Goal: Task Accomplishment & Management: Use online tool/utility

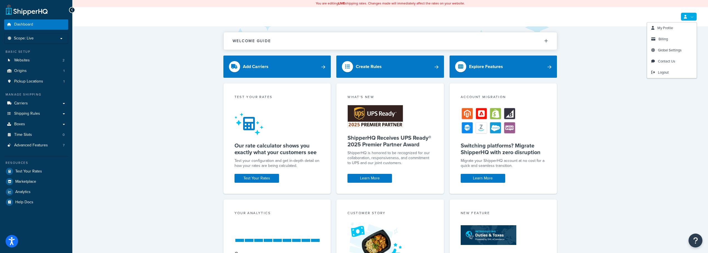
click at [693, 18] on link at bounding box center [688, 17] width 16 height 8
click at [664, 28] on span "My Profile" at bounding box center [665, 27] width 16 height 5
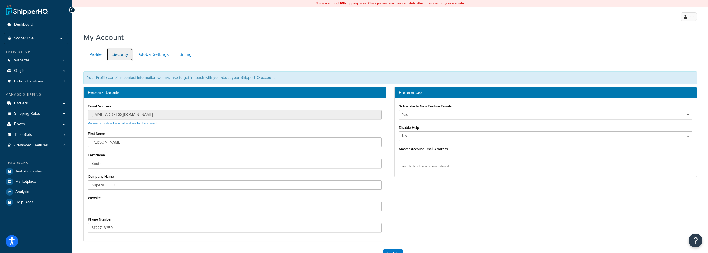
click at [120, 56] on link "Security" at bounding box center [119, 54] width 26 height 13
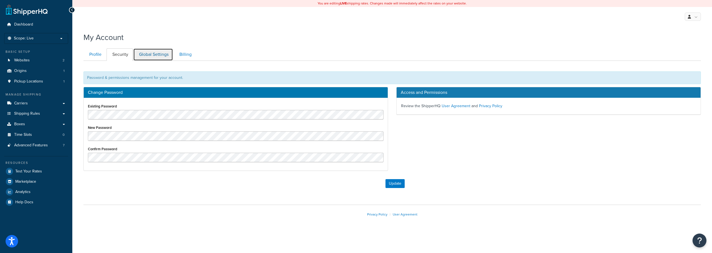
click at [154, 56] on link "Global Settings" at bounding box center [153, 54] width 40 height 13
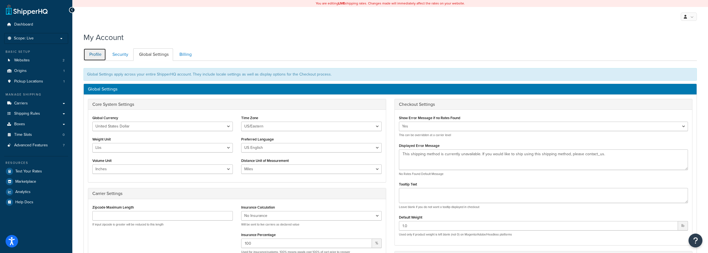
click at [96, 56] on link "Profile" at bounding box center [94, 54] width 23 height 13
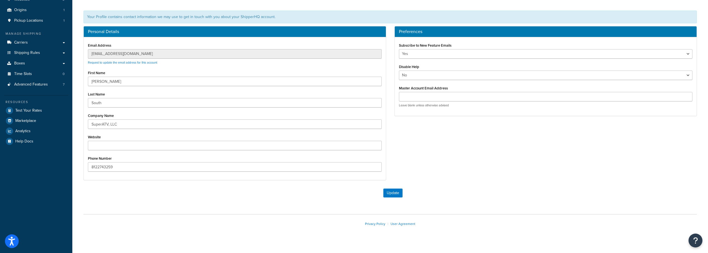
click at [10, 240] on icon "Open accessiBe: accessibility options, statement and help" at bounding box center [11, 241] width 7 height 9
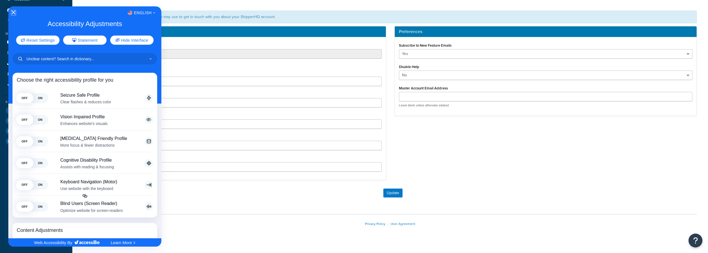
click at [12, 13] on icon "Close Accessibility Interface" at bounding box center [13, 13] width 4 height 4
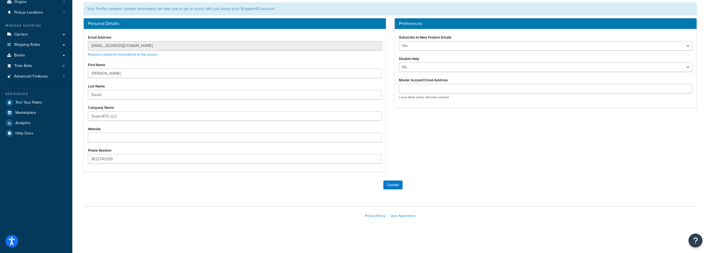
scroll to position [0, 0]
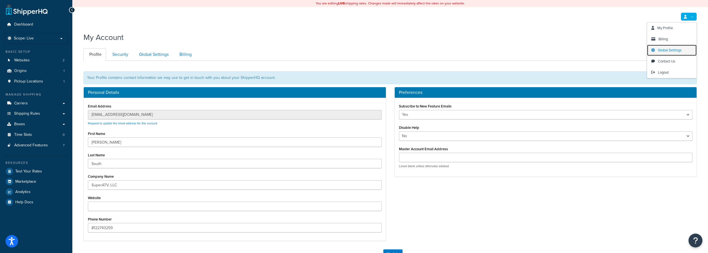
click at [667, 53] on link "Global Settings" at bounding box center [671, 50] width 49 height 11
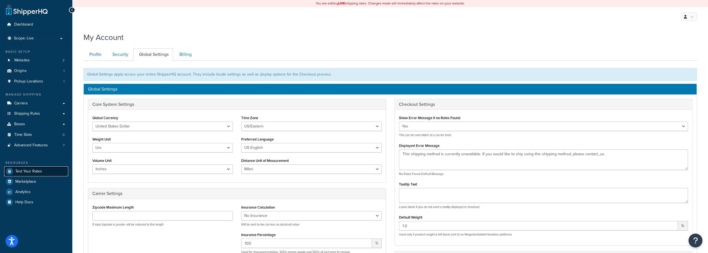
click at [31, 174] on span "Test Your Rates" at bounding box center [28, 171] width 27 height 5
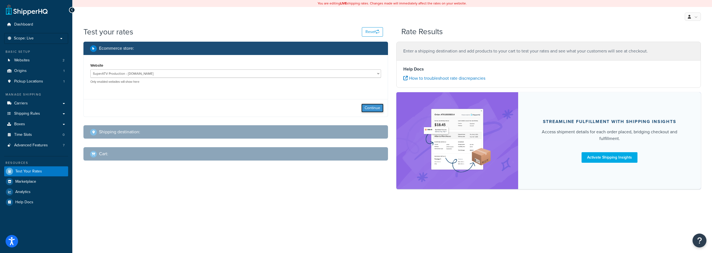
click at [374, 105] on button "Continue" at bounding box center [372, 108] width 22 height 9
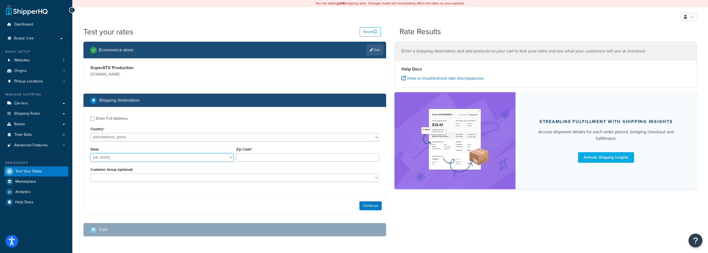
click at [139, 158] on select "[US_STATE] [US_STATE] [US_STATE] [US_STATE] [US_STATE] Armed Forces Americas Ar…" at bounding box center [161, 157] width 143 height 8
select select "OR"
click at [90, 153] on select "Alabama Alaska American Samoa Arizona Arkansas Armed Forces Americas Armed Forc…" at bounding box center [161, 157] width 143 height 8
click at [267, 155] on input "Zip Code*" at bounding box center [307, 157] width 143 height 8
type input "97741"
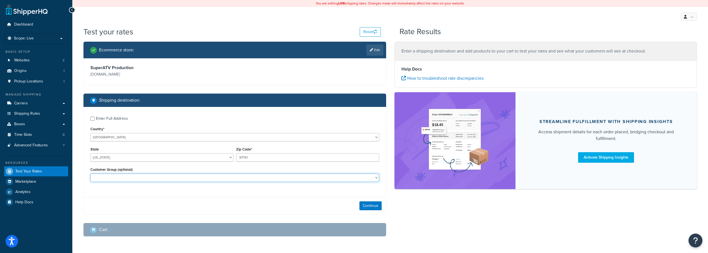
click at [116, 178] on select "Consumer Price Consumer Price Nontaxable Dealer 1 Dealer 1 w/ Terms Dealer 2 De…" at bounding box center [234, 178] width 289 height 8
select select "Dealer 1"
click at [90, 174] on select "Consumer Price Consumer Price Nontaxable Dealer 1 Dealer 1 w/ Terms Dealer 2 De…" at bounding box center [234, 178] width 289 height 8
click at [374, 207] on button "Continue" at bounding box center [370, 206] width 22 height 9
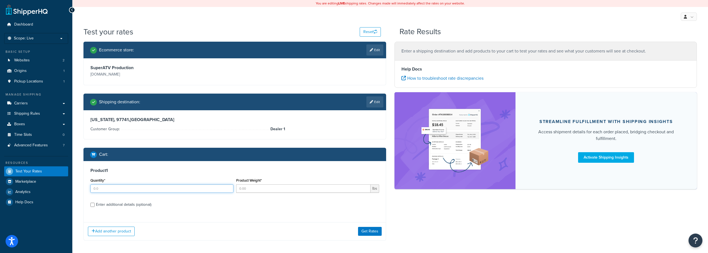
click at [118, 187] on input "Quantity*" at bounding box center [161, 189] width 143 height 8
type input "1"
click at [269, 190] on input "Product Weight*" at bounding box center [303, 189] width 134 height 8
type input "2"
click at [368, 230] on button "Get Rates" at bounding box center [370, 231] width 24 height 9
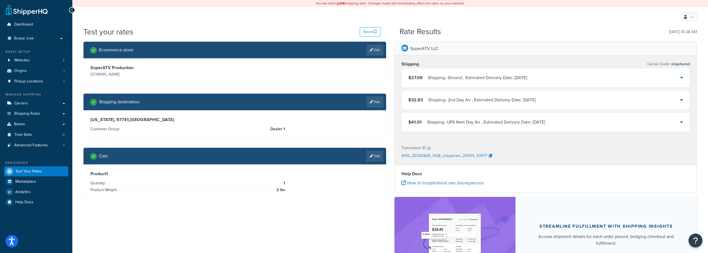
click at [482, 80] on div "Shipping - Ground , Estimated Delivery Date: 9/4/2025" at bounding box center [477, 78] width 99 height 8
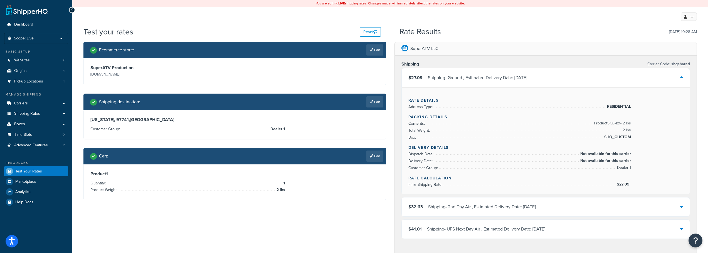
click at [482, 80] on div "Shipping - Ground , Estimated Delivery Date: 9/4/2025" at bounding box center [477, 78] width 99 height 8
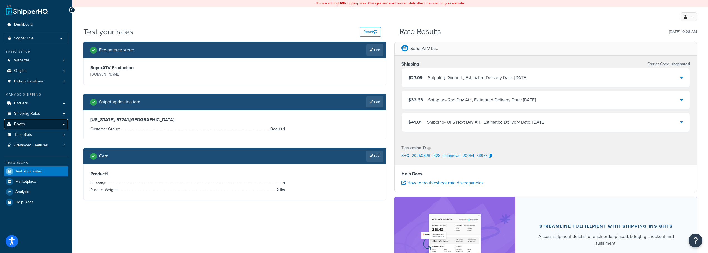
click at [56, 122] on link "Boxes" at bounding box center [36, 124] width 64 height 10
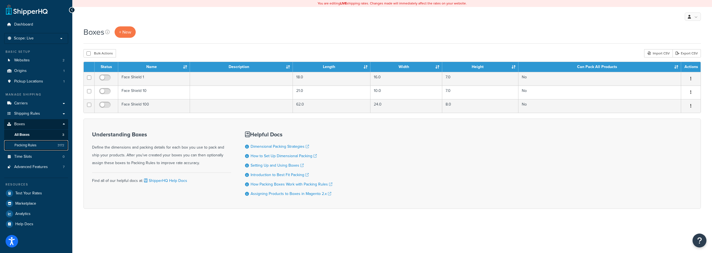
click at [29, 147] on span "Packing Rules" at bounding box center [25, 145] width 22 height 5
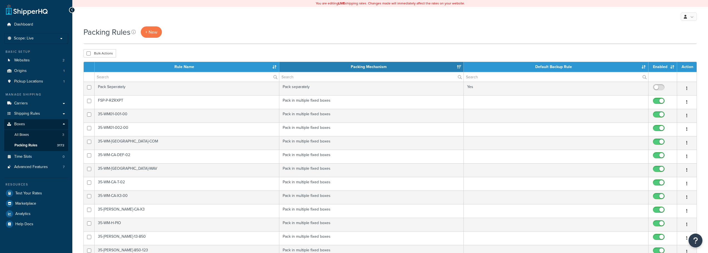
select select "15"
click at [23, 133] on span "All Boxes" at bounding box center [21, 135] width 14 height 5
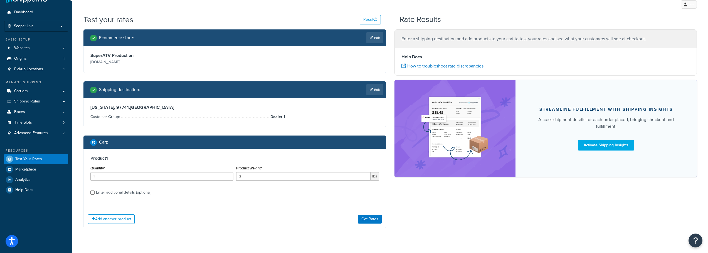
scroll to position [24, 0]
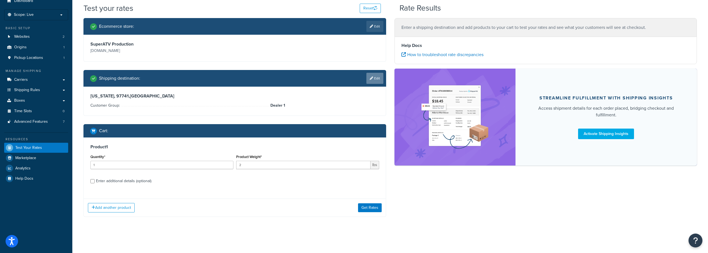
click at [373, 79] on link "Edit" at bounding box center [374, 78] width 17 height 11
select select "OR"
select select "Dealer 1"
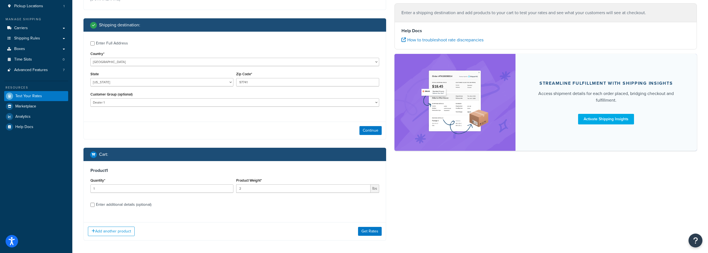
scroll to position [16, 0]
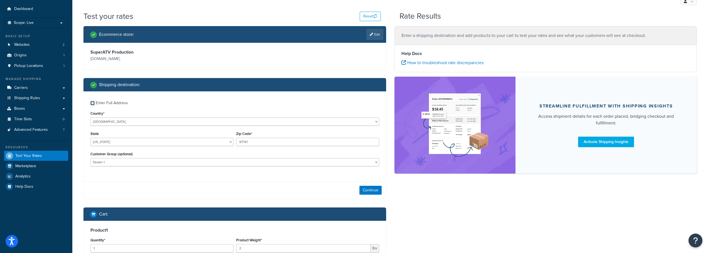
click at [93, 103] on input "Enter Full Address" at bounding box center [92, 103] width 4 height 4
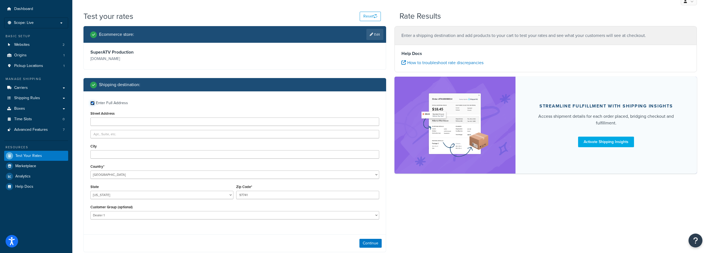
click at [93, 103] on input "Enter Full Address" at bounding box center [92, 103] width 4 height 4
checkbox input "false"
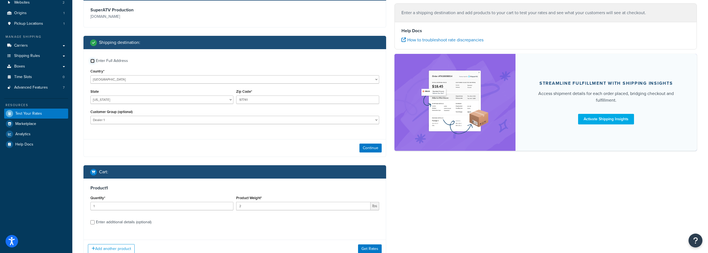
scroll to position [99, 0]
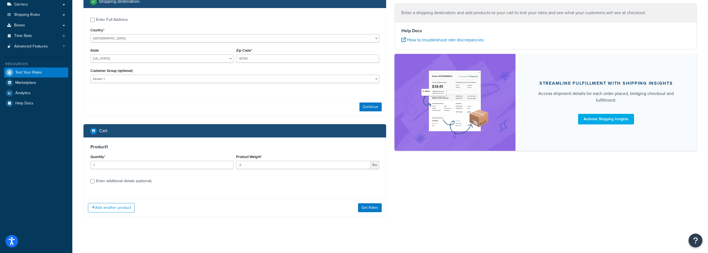
click at [132, 179] on div "Enter additional details (optional)" at bounding box center [123, 181] width 55 height 8
click at [95, 179] on input "Enter additional details (optional)" at bounding box center [92, 181] width 4 height 4
checkbox input "true"
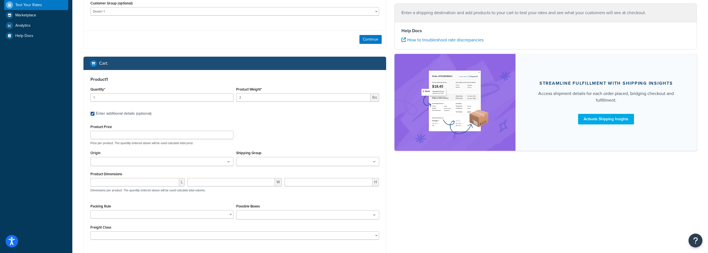
scroll to position [182, 0]
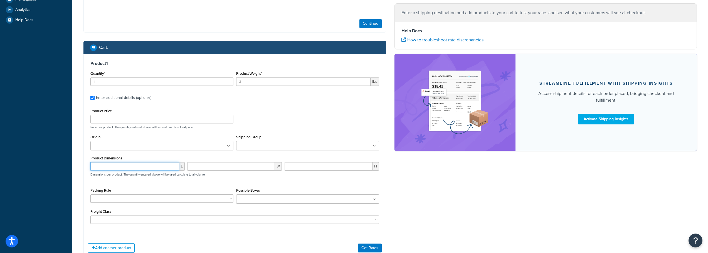
click at [110, 164] on input "number" at bounding box center [134, 166] width 89 height 8
type input "17"
click at [222, 168] on input "number" at bounding box center [230, 166] width 87 height 8
type input "6"
click at [323, 168] on input "number" at bounding box center [328, 166] width 88 height 8
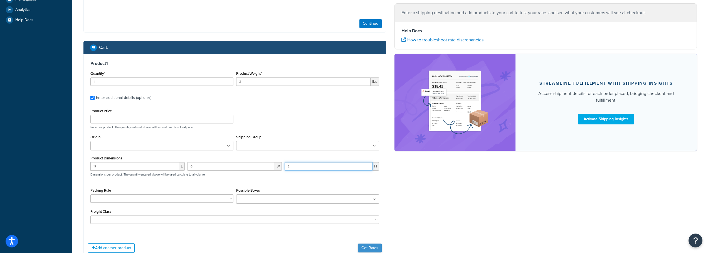
type input "2"
click at [373, 250] on button "Get Rates" at bounding box center [370, 248] width 24 height 9
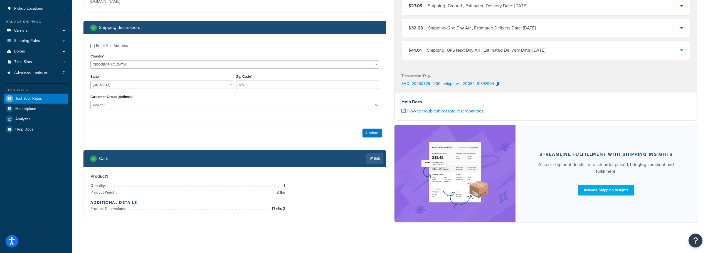
scroll to position [75, 0]
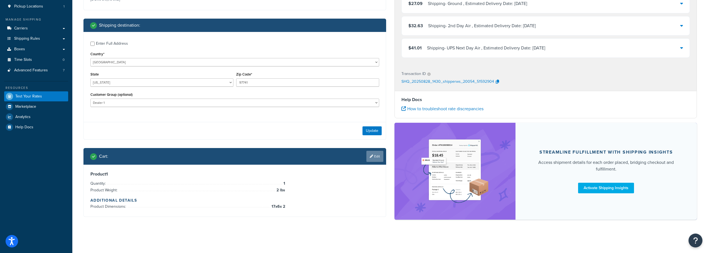
click at [374, 158] on link "Edit" at bounding box center [374, 156] width 17 height 11
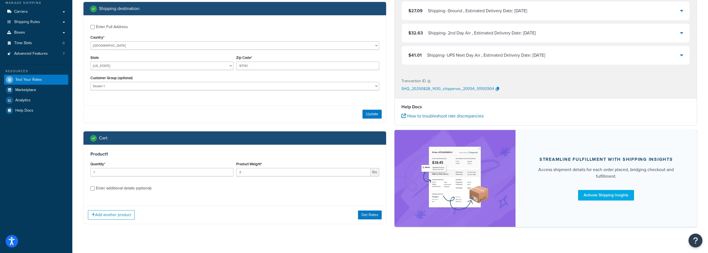
scroll to position [99, 0]
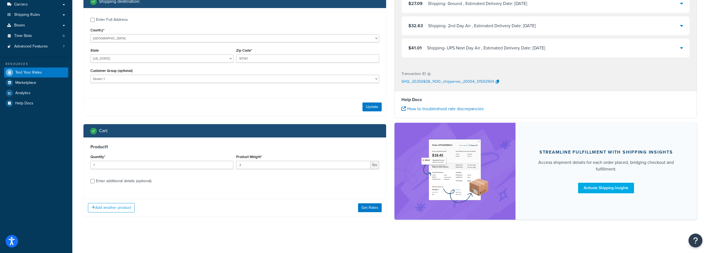
click at [113, 177] on div "Enter additional details (optional)" at bounding box center [123, 181] width 55 height 8
click at [95, 179] on input "Enter additional details (optional)" at bounding box center [92, 181] width 4 height 4
checkbox input "true"
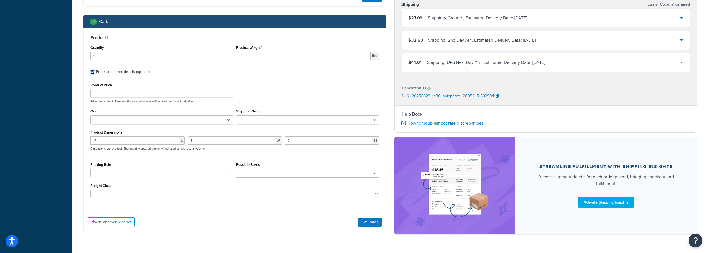
scroll to position [210, 0]
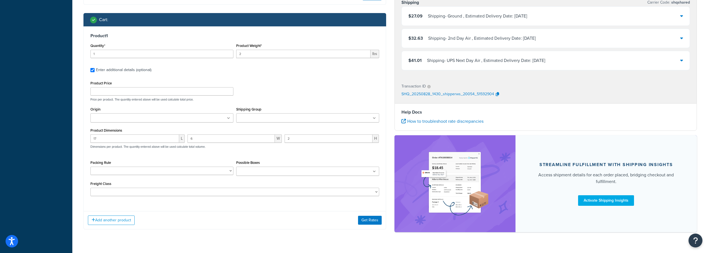
click at [124, 8] on div "Ecommerce store : Edit SuperATV Production [DOMAIN_NAME] Shipping destination :…" at bounding box center [234, 35] width 311 height 406
click at [495, 93] on icon "button" at bounding box center [496, 95] width 3 height 4
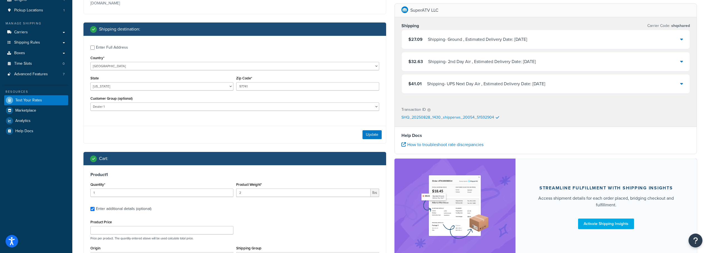
scroll to position [0, 0]
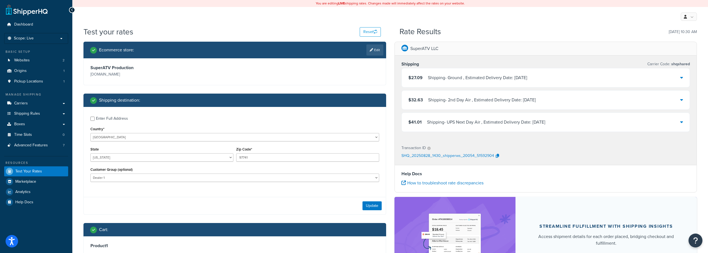
click at [477, 78] on div "Shipping - Ground , Estimated Delivery Date: [DATE]" at bounding box center [477, 78] width 99 height 8
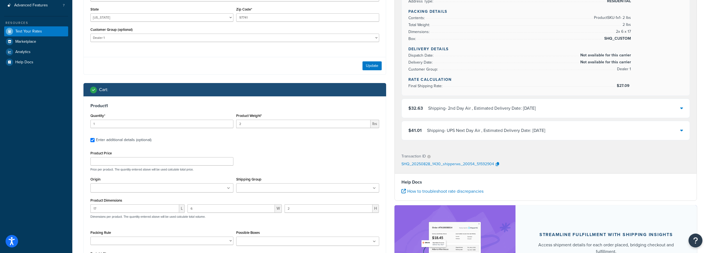
scroll to position [167, 0]
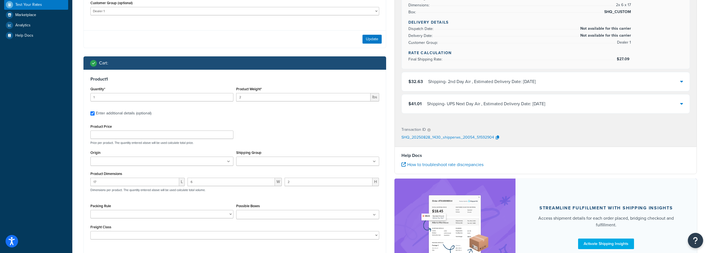
click at [696, 237] on icon "Open Resource Center" at bounding box center [695, 241] width 5 height 8
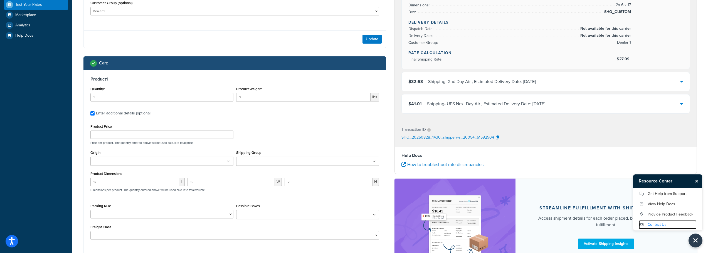
click at [658, 223] on link "Contact Us" at bounding box center [667, 224] width 58 height 9
